Goal: Information Seeking & Learning: Find specific fact

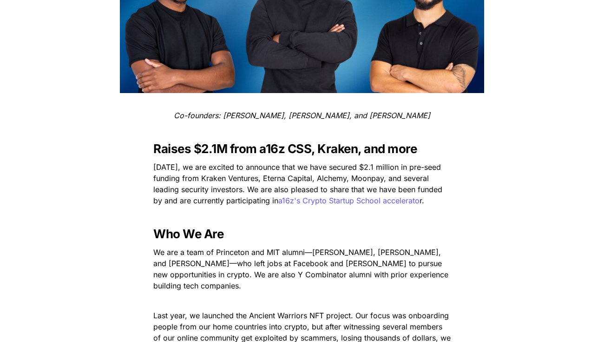
scroll to position [273, 0]
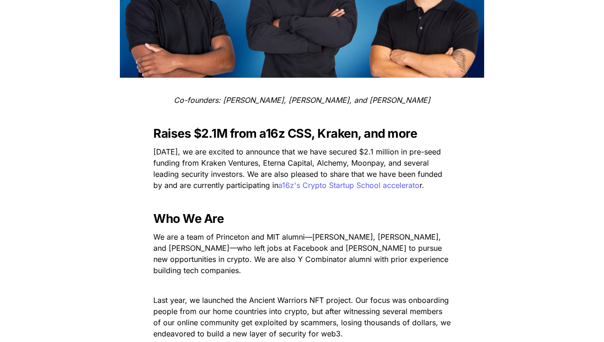
click at [322, 132] on span "Raises $2.1M from a16z CSS, Kraken, and more" at bounding box center [284, 133] width 263 height 14
click at [251, 138] on span "Raises $2.1M from a16z CSS, Kraken, and more" at bounding box center [284, 133] width 263 height 14
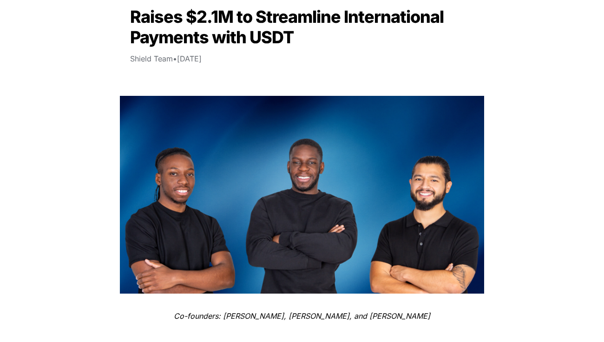
scroll to position [112, 0]
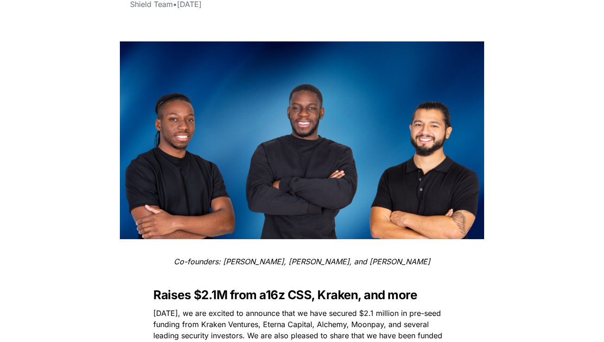
click at [242, 261] on em "Co-founders: [PERSON_NAME], [PERSON_NAME], and [PERSON_NAME]" at bounding box center [302, 260] width 256 height 9
click at [345, 264] on em "Co-founders: [PERSON_NAME], [PERSON_NAME], and [PERSON_NAME]" at bounding box center [302, 260] width 256 height 9
click at [411, 259] on em "Co-founders: [PERSON_NAME], [PERSON_NAME], and [PERSON_NAME]" at bounding box center [302, 260] width 256 height 9
copy em "[PERSON_NAME], [PERSON_NAME], and [PERSON_NAME]"
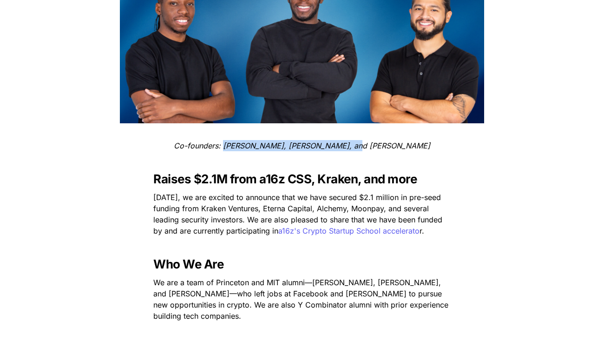
scroll to position [236, 0]
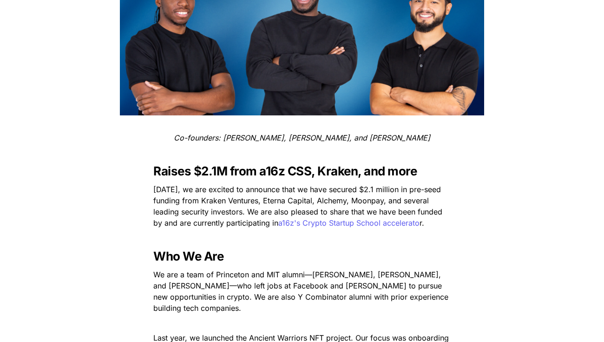
click at [172, 280] on p "We are a team of Princeton and MIT alumni —[PERSON_NAME], [PERSON_NAME], and [P…" at bounding box center [301, 291] width 325 height 48
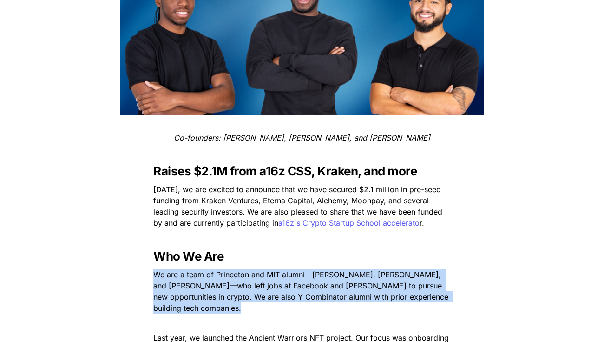
click at [172, 280] on p "We are a team of Princeton and MIT alumni —[PERSON_NAME], [PERSON_NAME], and [P…" at bounding box center [301, 291] width 325 height 48
copy p "We are a team of Princeton and MIT alumni —[PERSON_NAME], [PERSON_NAME], and [P…"
